Goal: Information Seeking & Learning: Learn about a topic

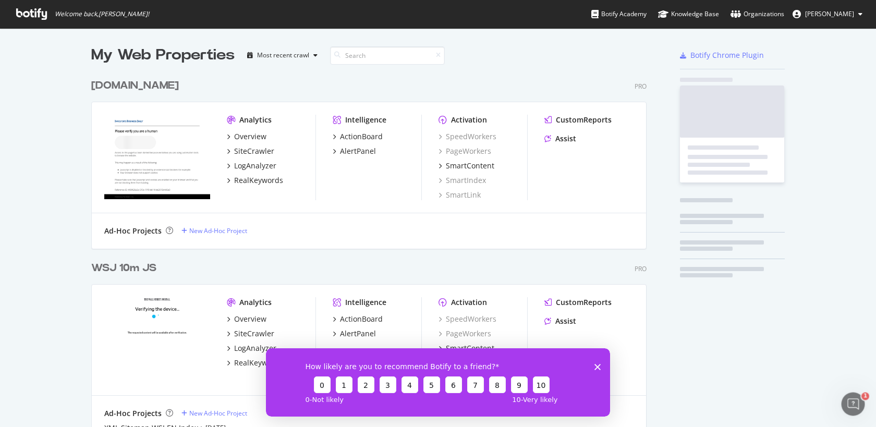
scroll to position [1523, 564]
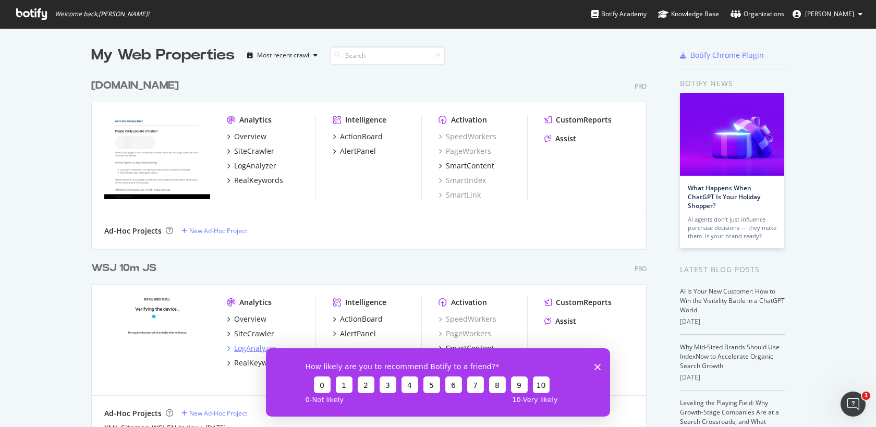
click at [247, 344] on div "LogAnalyzer" at bounding box center [255, 348] width 42 height 10
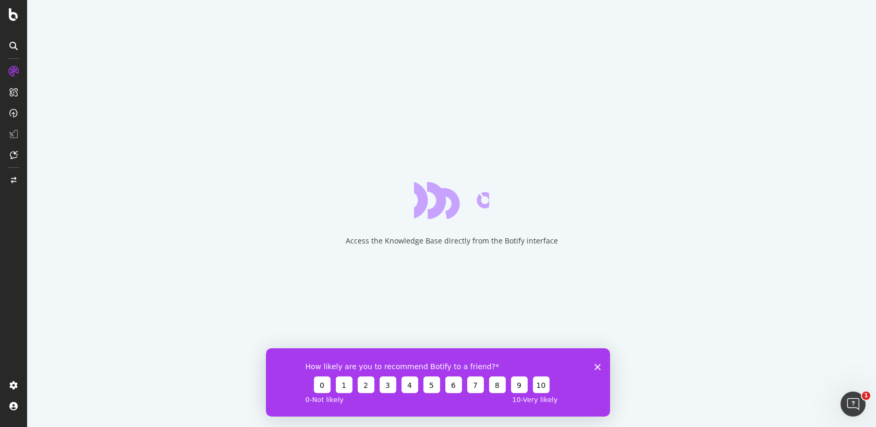
click at [601, 367] on div "How likely are you to recommend Botify to a friend? 0 1 2 3 4 5 6 7 8 9 10 0 - …" at bounding box center [438, 382] width 344 height 68
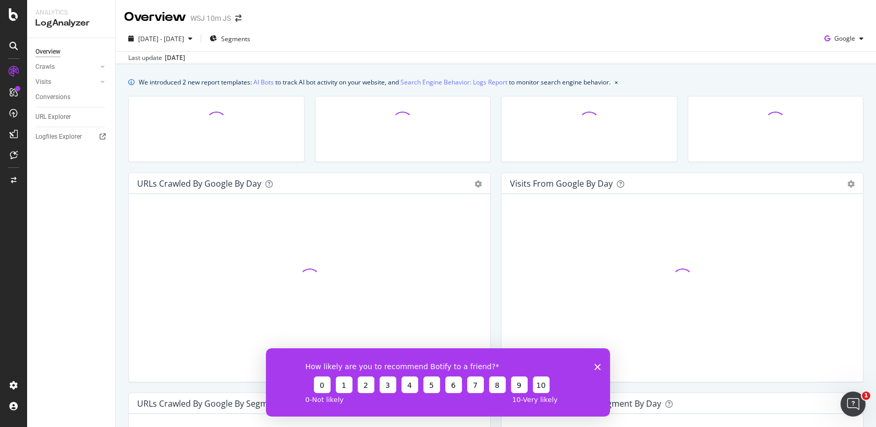
click at [595, 368] on icon "Close survey" at bounding box center [598, 366] width 6 height 6
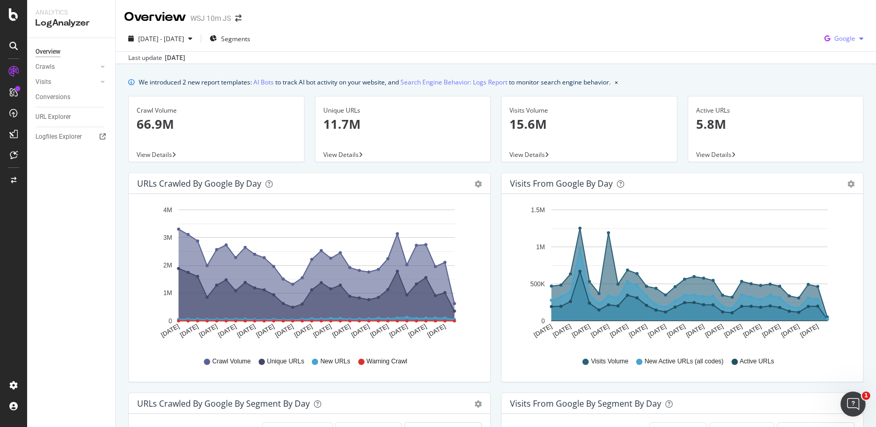
click at [847, 33] on div "Google" at bounding box center [843, 39] width 47 height 16
click at [832, 114] on span "Other AI Bots" at bounding box center [845, 117] width 39 height 9
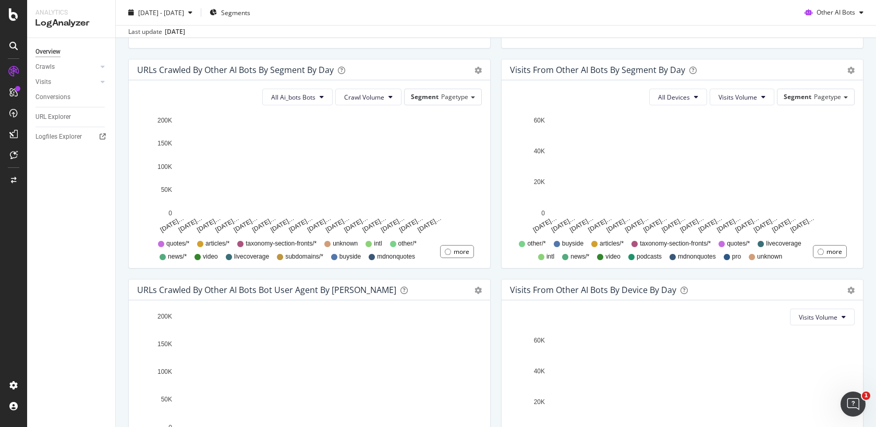
scroll to position [441, 0]
